Goal: Transaction & Acquisition: Obtain resource

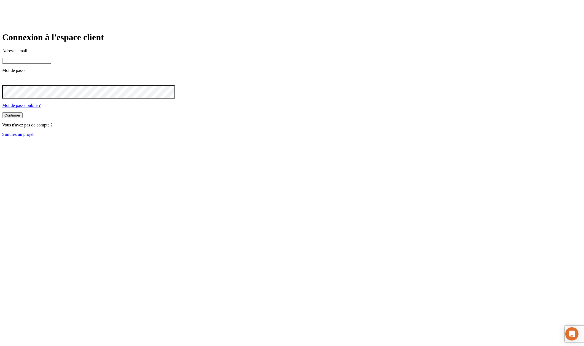
type input "[PERSON_NAME][DOMAIN_NAME][EMAIL_ADDRESS][DOMAIN_NAME]"
click at [34, 137] on link "Simulez un projet" at bounding box center [17, 134] width 31 height 5
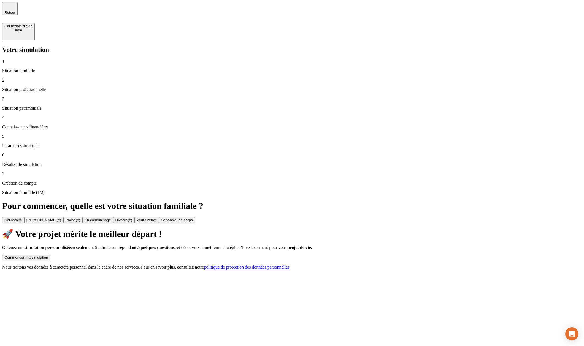
click at [48, 255] on div "Commencer ma simulation" at bounding box center [26, 257] width 44 height 4
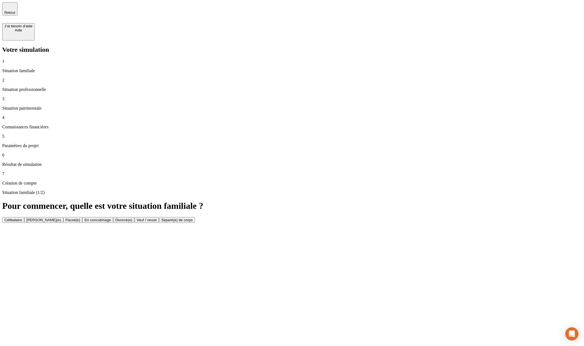
click at [24, 217] on button "Célibataire" at bounding box center [13, 220] width 22 height 6
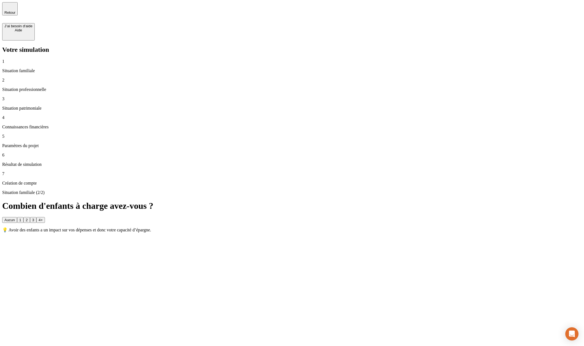
click at [36, 217] on button "3" at bounding box center [33, 220] width 6 height 6
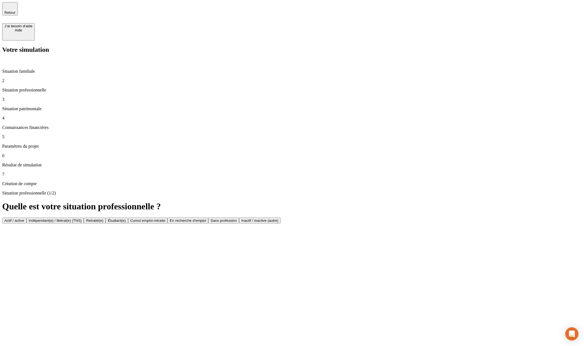
click at [26, 218] on button "Actif / active" at bounding box center [14, 221] width 24 height 6
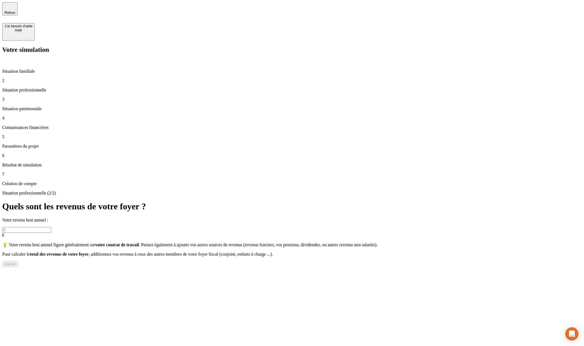
click at [334, 218] on div "Votre revenu brut annuel : € 💡 Votre revenu brut annuel figure généralement sur…" at bounding box center [292, 237] width 580 height 39
click at [51, 227] on input "text" at bounding box center [26, 230] width 49 height 6
type input "12 000 000"
click at [16, 262] on div "Valider" at bounding box center [9, 264] width 11 height 4
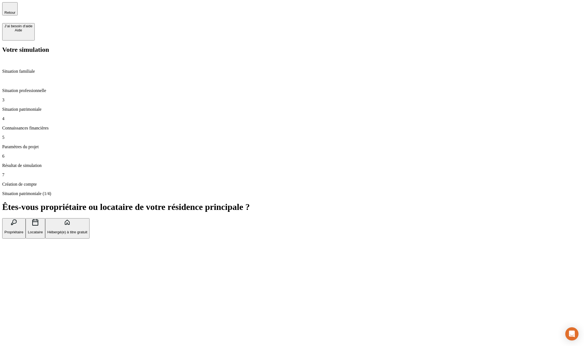
click at [90, 218] on button "Hébergé(e) à titre gratuit" at bounding box center [67, 228] width 44 height 21
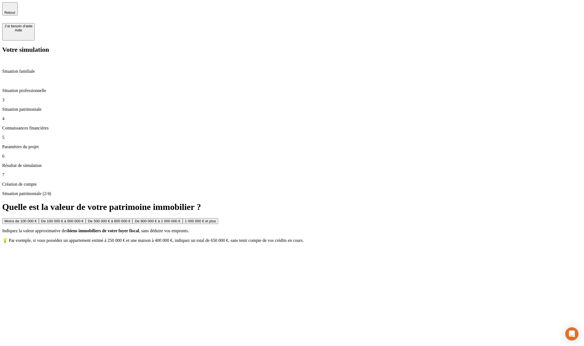
click at [218, 218] on button "1 000 000 € et plus" at bounding box center [201, 221] width 36 height 6
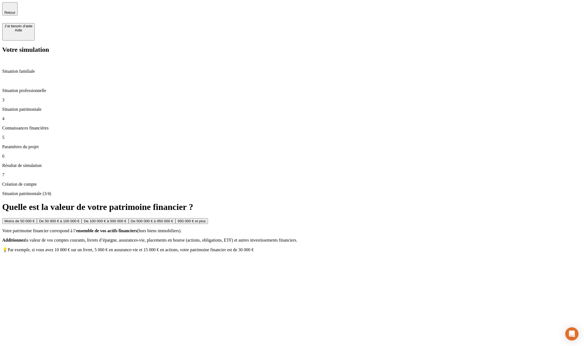
click at [208, 218] on button "950 000 € et plus" at bounding box center [191, 221] width 33 height 6
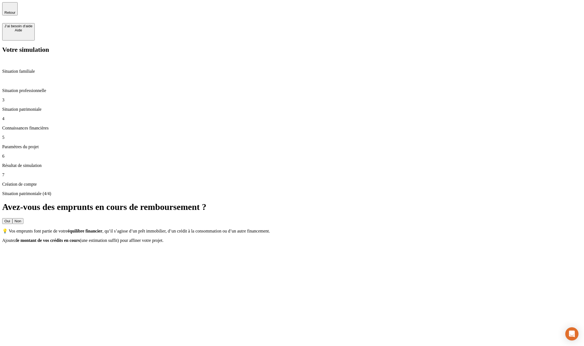
click at [414, 191] on div "Situation patrimoniale (4/4) Avez-vous des emprunts en cours de remboursement ?…" at bounding box center [292, 217] width 580 height 52
click at [23, 218] on button "Non" at bounding box center [17, 221] width 11 height 6
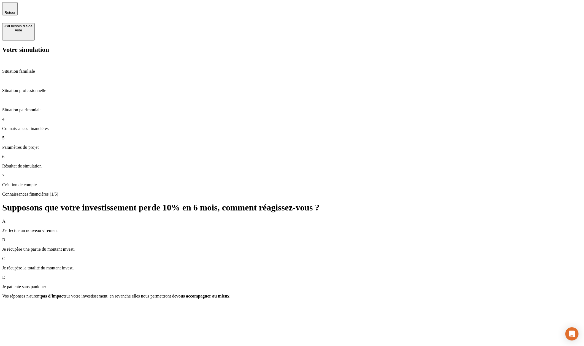
click at [295, 275] on div "D Je patiente sans paniquer" at bounding box center [292, 282] width 580 height 14
click at [16, 304] on div "Valider" at bounding box center [9, 306] width 11 height 4
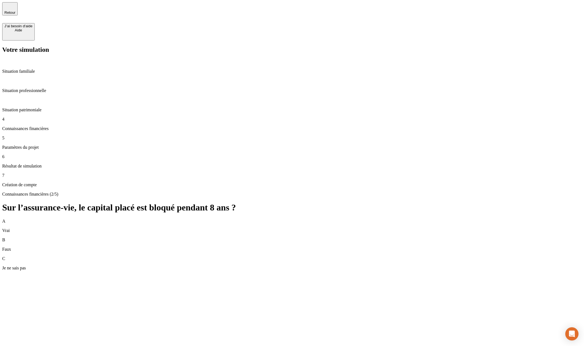
click at [344, 256] on div "C Je ne sais pas" at bounding box center [292, 263] width 580 height 14
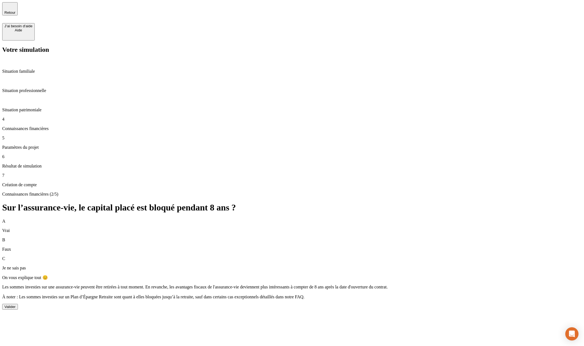
click at [547, 192] on div "Connaissances financières (2/5) Sur l’assurance-vie, le capital placé est bloqu…" at bounding box center [292, 251] width 580 height 118
click at [18, 304] on button "Valider" at bounding box center [10, 307] width 16 height 6
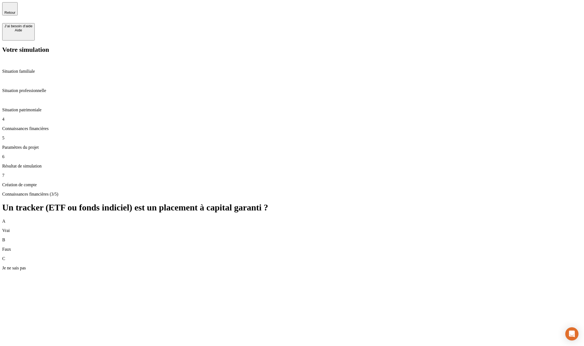
click at [428, 256] on div "C Je ne sais pas" at bounding box center [292, 263] width 580 height 14
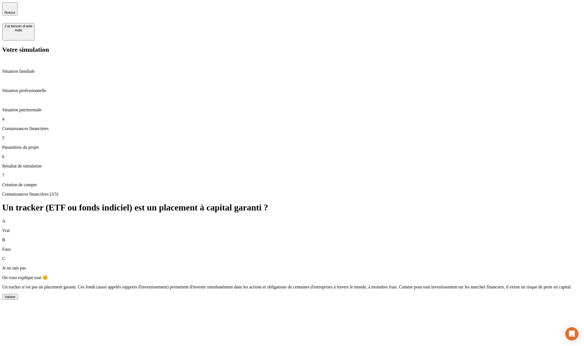
click at [18, 294] on button "Valider" at bounding box center [10, 297] width 16 height 6
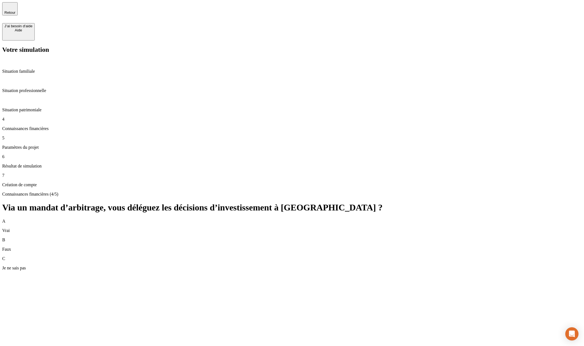
click at [457, 256] on div "C Je ne sais pas" at bounding box center [292, 263] width 580 height 14
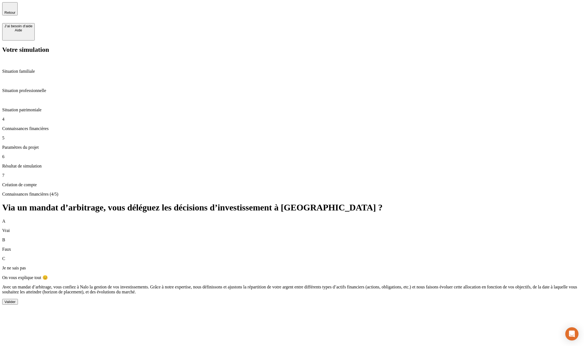
click at [16, 300] on div "Valider" at bounding box center [9, 302] width 11 height 4
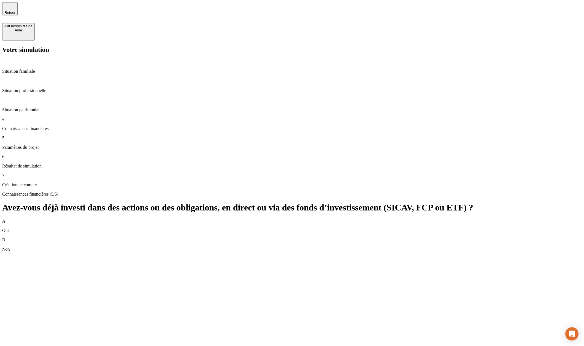
click at [474, 237] on div "B Non" at bounding box center [292, 244] width 580 height 14
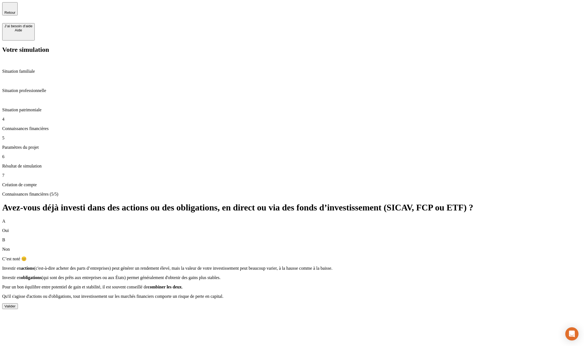
click at [16, 304] on div "Valider" at bounding box center [9, 306] width 11 height 4
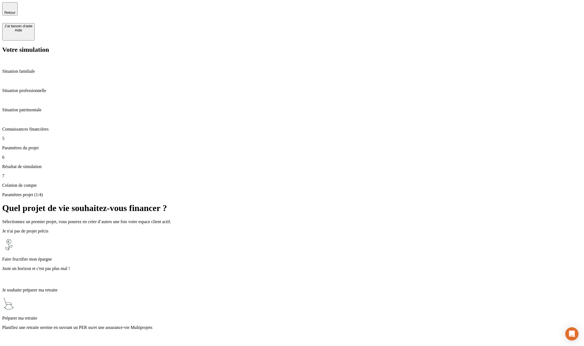
click at [419, 297] on div "Préparer ma retraite Planifiez une retraite sereine en ouvrant un PER ou/et une…" at bounding box center [292, 319] width 580 height 45
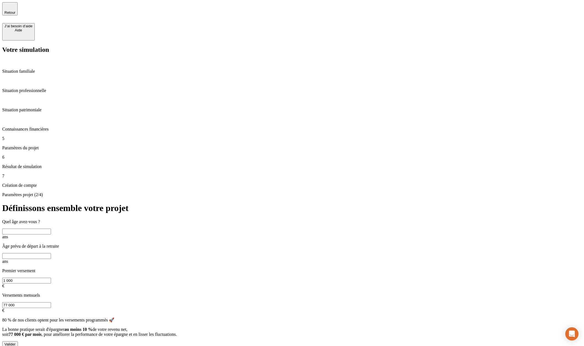
click at [51, 229] on input "text" at bounding box center [26, 232] width 49 height 6
type input "20"
click at [51, 253] on input "text" at bounding box center [26, 256] width 49 height 6
type input "90"
click at [16, 342] on div "Valider" at bounding box center [9, 344] width 11 height 4
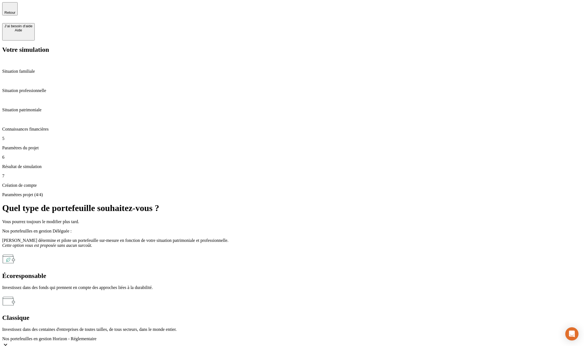
click at [387, 327] on p "Investissez dans des centaines d'entreprises de toutes tailles, de tous secteur…" at bounding box center [292, 329] width 580 height 5
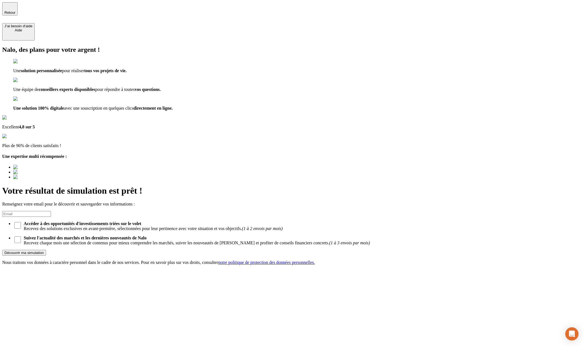
click at [51, 211] on input at bounding box center [26, 214] width 49 height 6
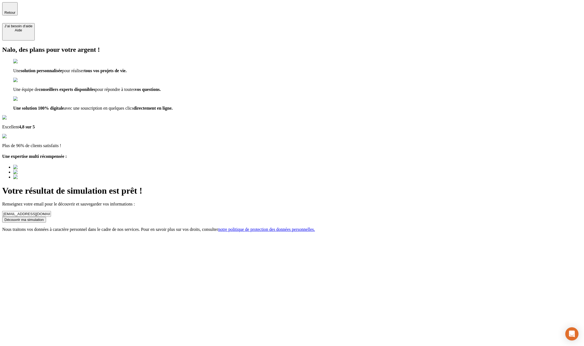
drag, startPoint x: 339, startPoint y: 70, endPoint x: 296, endPoint y: 69, distance: 42.7
click at [296, 186] on div "Votre résultat de simulation est prêt ! Renseignez votre email pour le découvri…" at bounding box center [292, 209] width 580 height 46
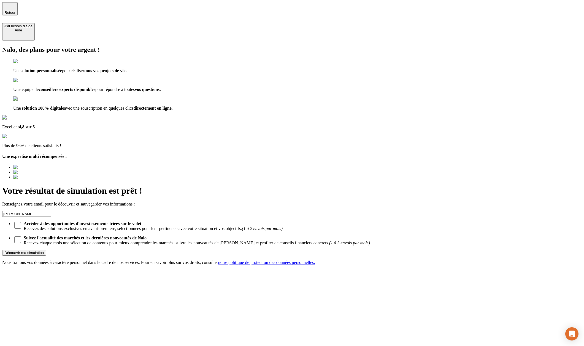
type input "[EMAIL_ADDRESS][DOMAIN_NAME]"
click at [46, 250] on button "Découvrir ma simulation" at bounding box center [24, 253] width 44 height 6
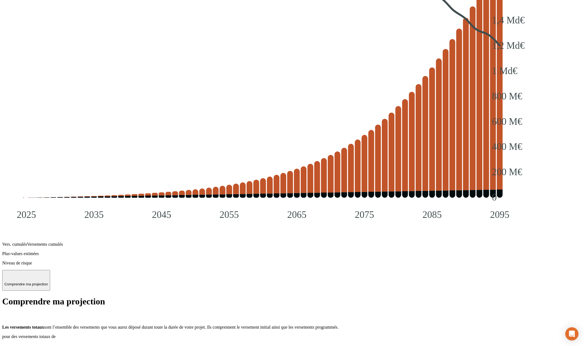
scroll to position [826, 0]
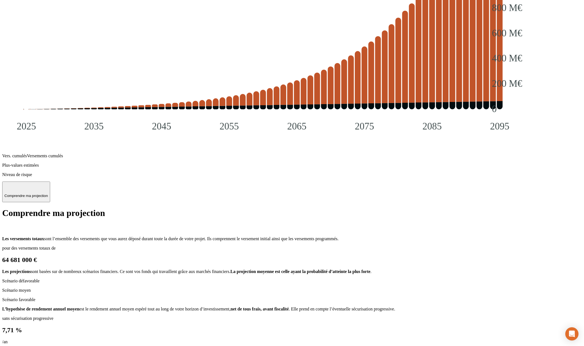
type input "toto"
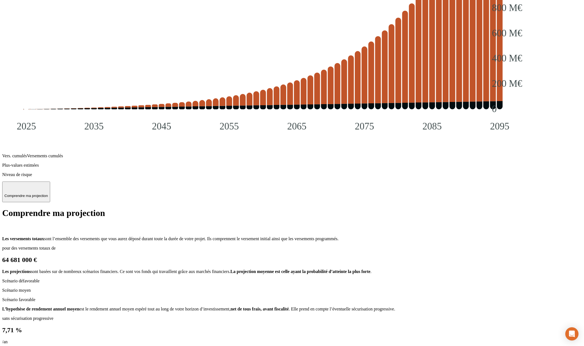
radio input "true"
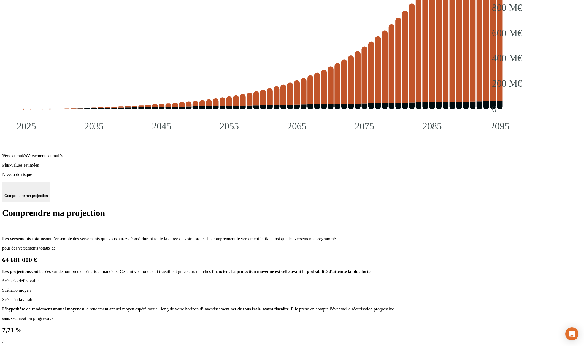
type input "j"
type input "[EMAIL_ADDRESS][DOMAIN_NAME]"
radio input "true"
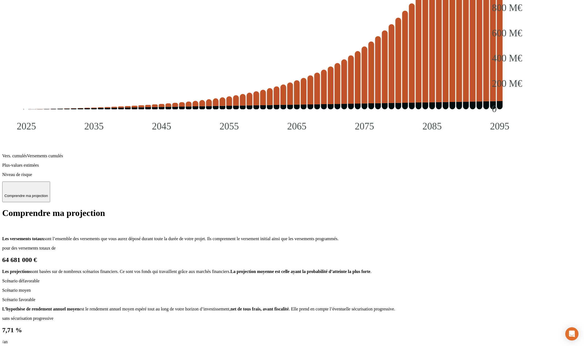
type input "dfjfkdkjfkjfdkjfkj"
type input "fdjkfdjkfdjkdf"
